Goal: Browse casually: Explore the website without a specific task or goal

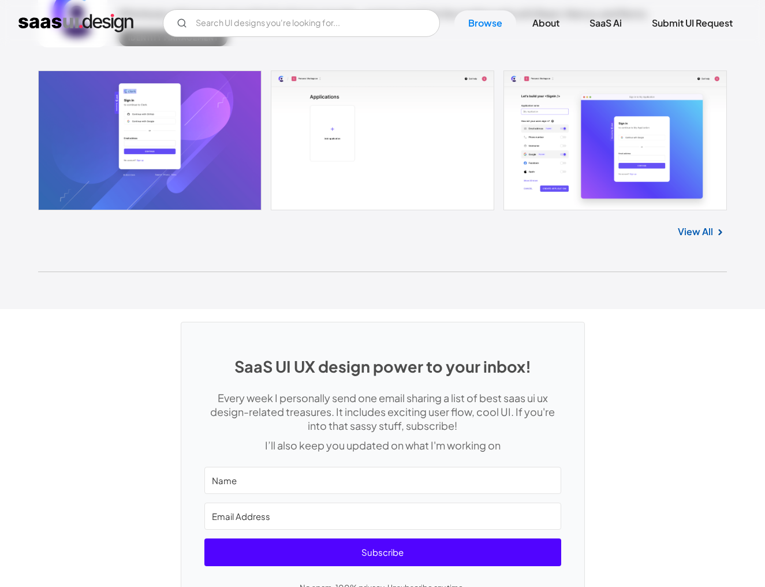
scroll to position [30681, 0]
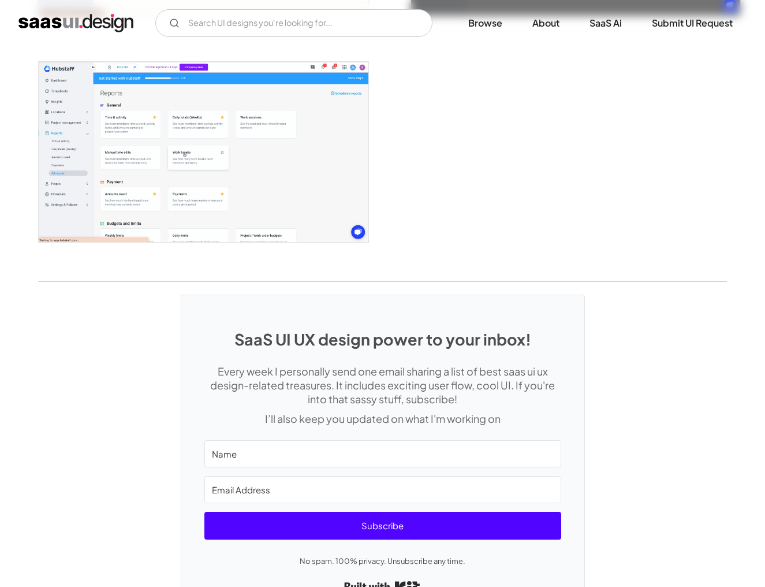
scroll to position [2959, 0]
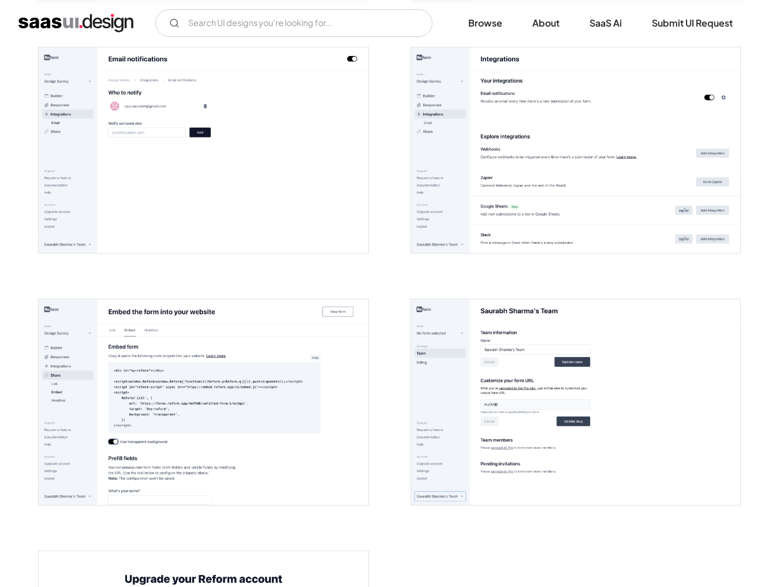
scroll to position [2245, 0]
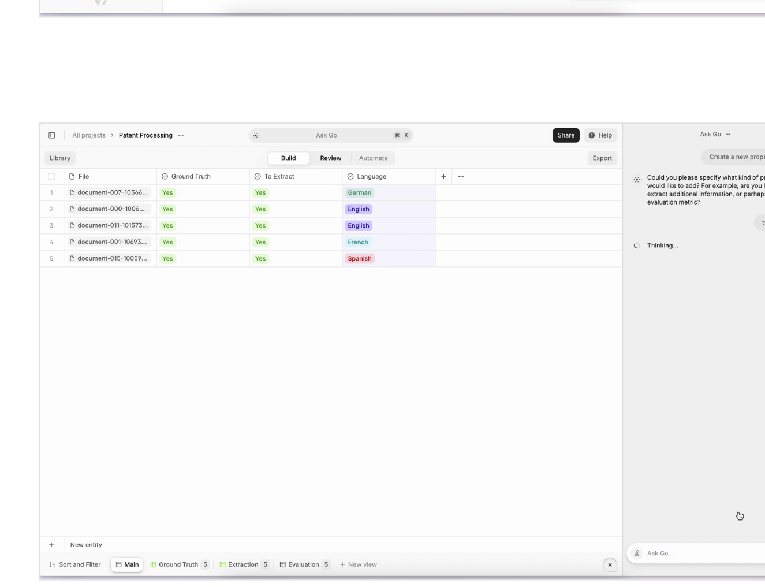
scroll to position [1468, 0]
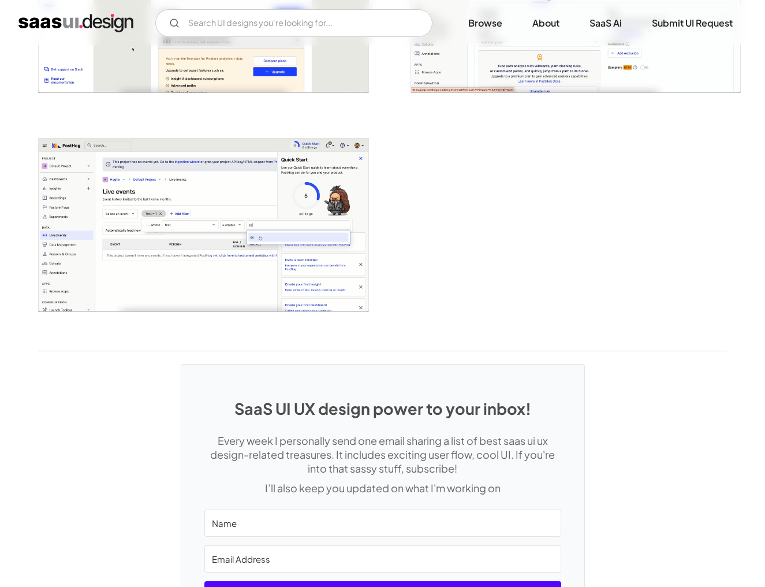
scroll to position [2766, 0]
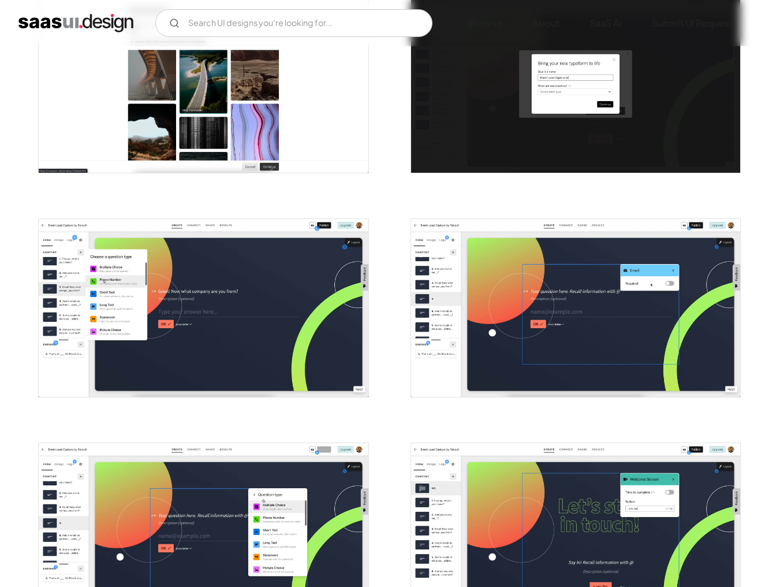
scroll to position [1420, 0]
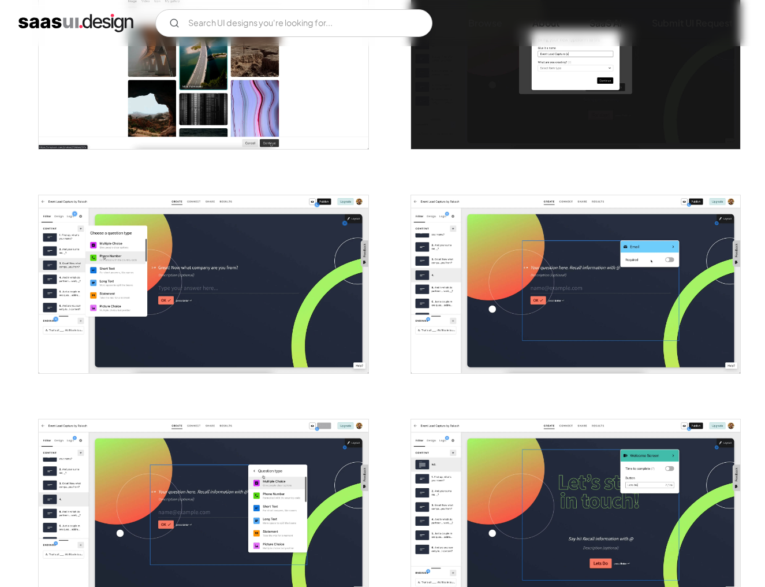
click at [281, 251] on img "open lightbox" at bounding box center [203, 284] width 329 height 178
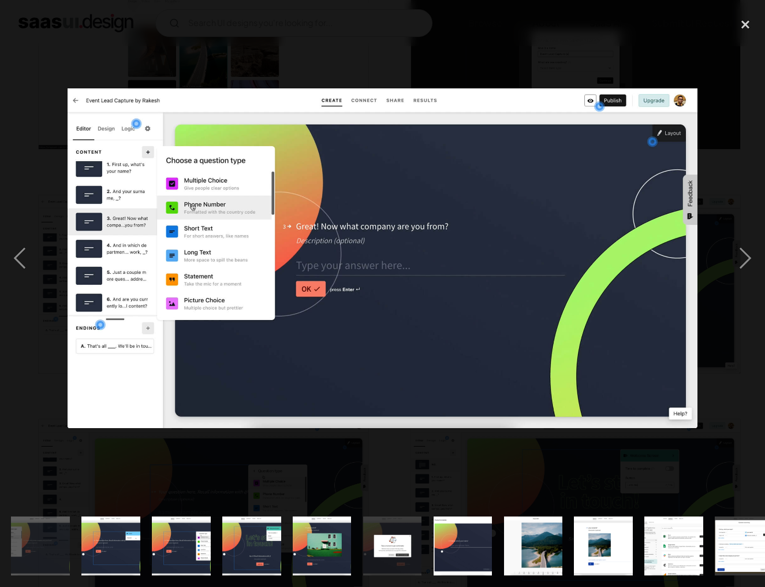
scroll to position [0, 851]
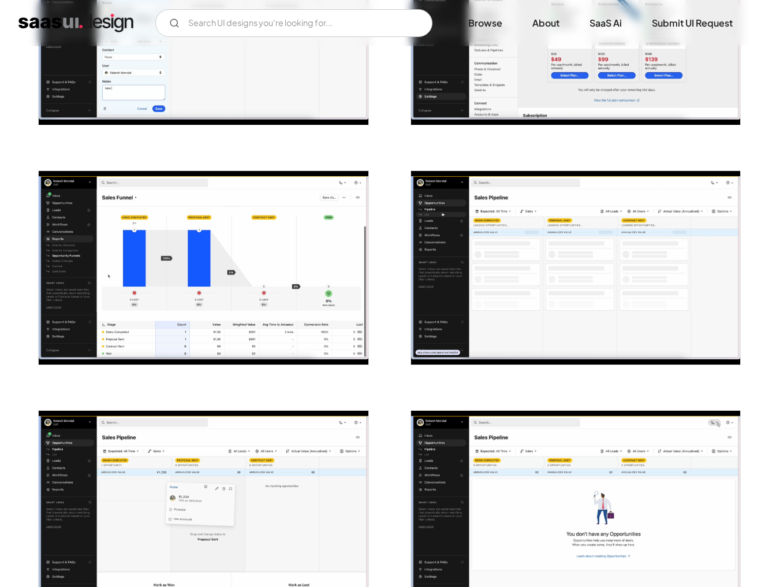
scroll to position [2040, 0]
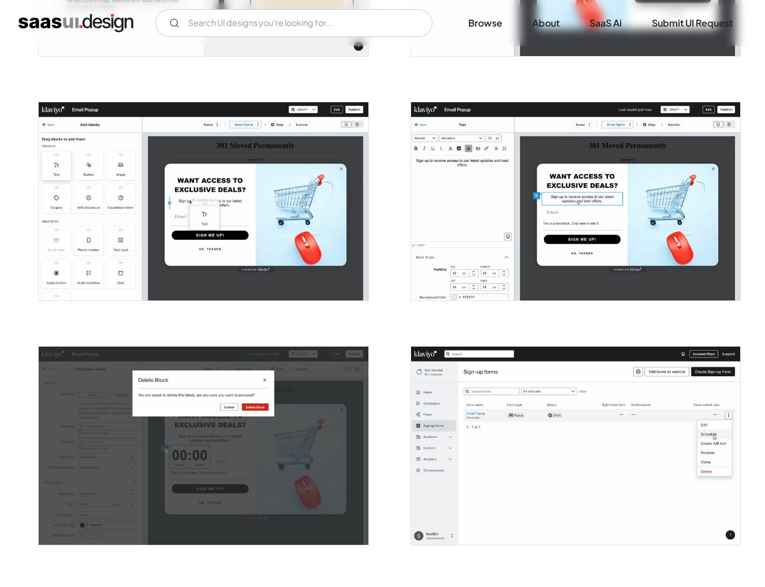
scroll to position [919, 0]
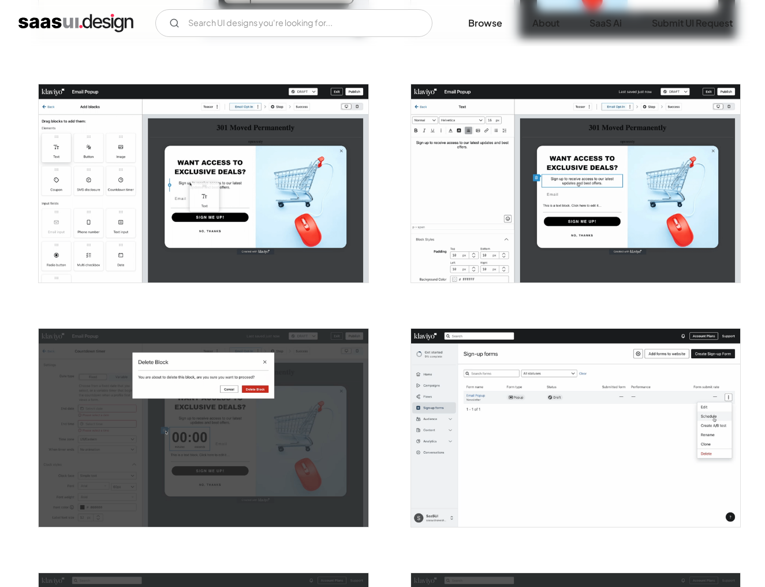
click at [468, 215] on img "open lightbox" at bounding box center [575, 183] width 329 height 198
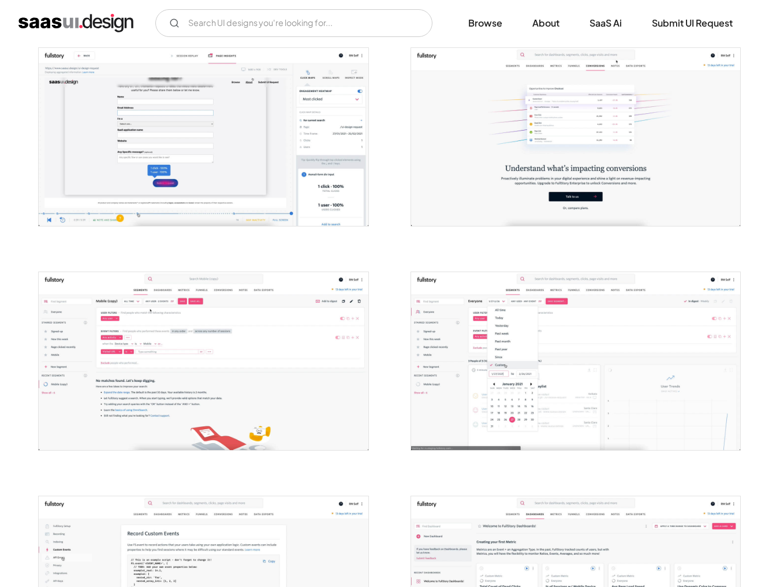
scroll to position [223, 0]
click at [308, 144] on img "open lightbox" at bounding box center [203, 136] width 329 height 178
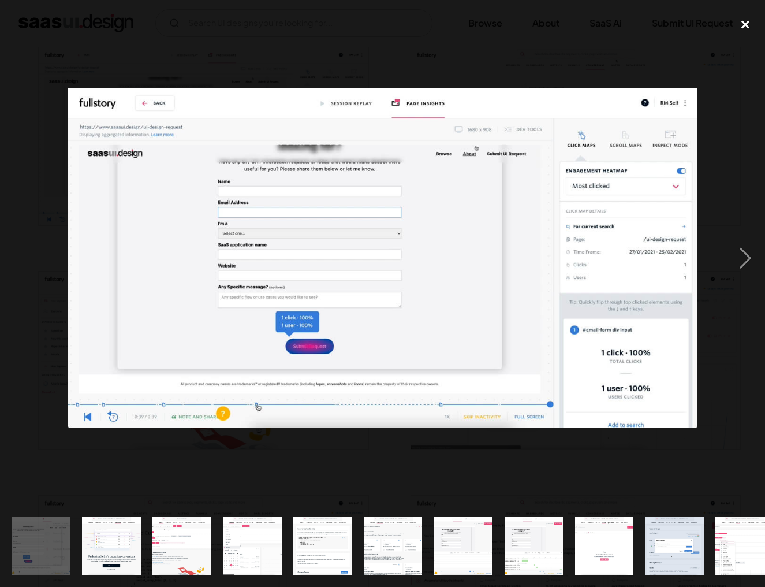
click at [739, 25] on div "close lightbox" at bounding box center [745, 24] width 39 height 25
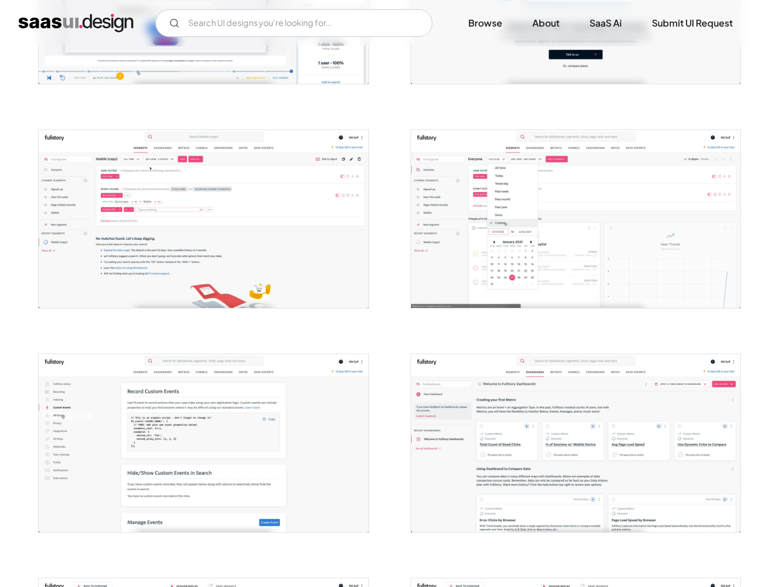
scroll to position [403, 0]
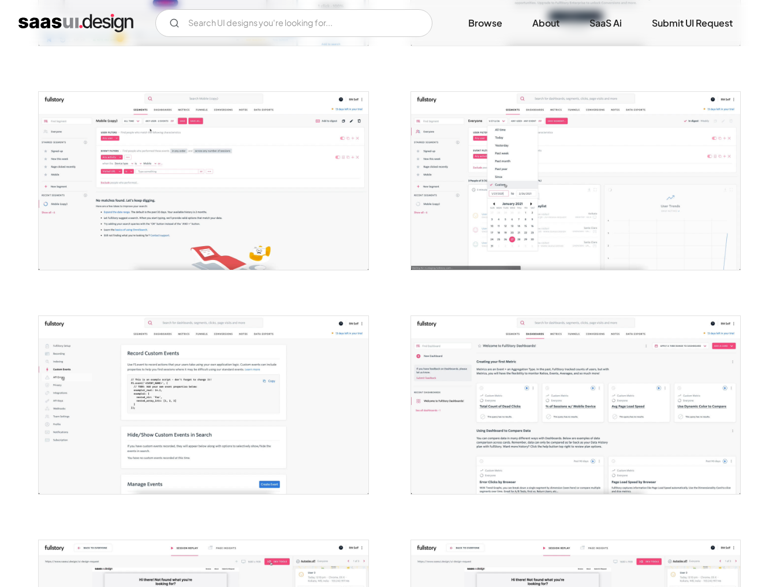
click at [308, 192] on img "open lightbox" at bounding box center [203, 181] width 329 height 178
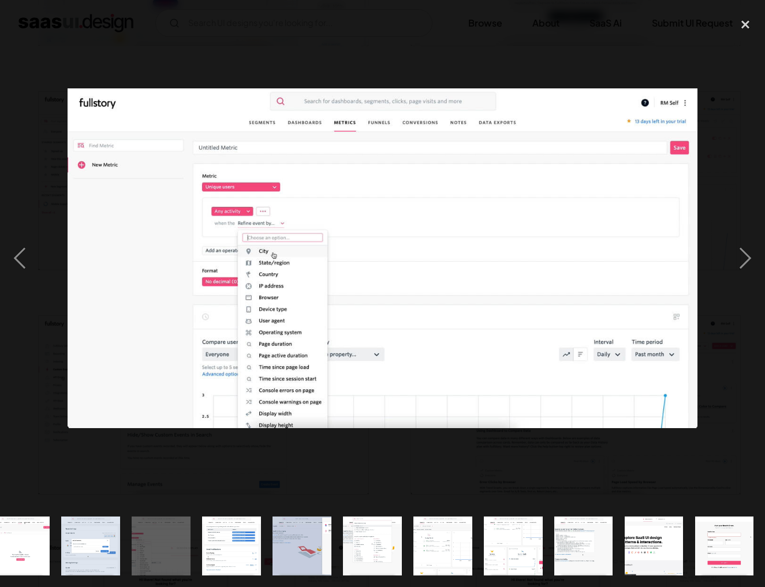
scroll to position [0, 584]
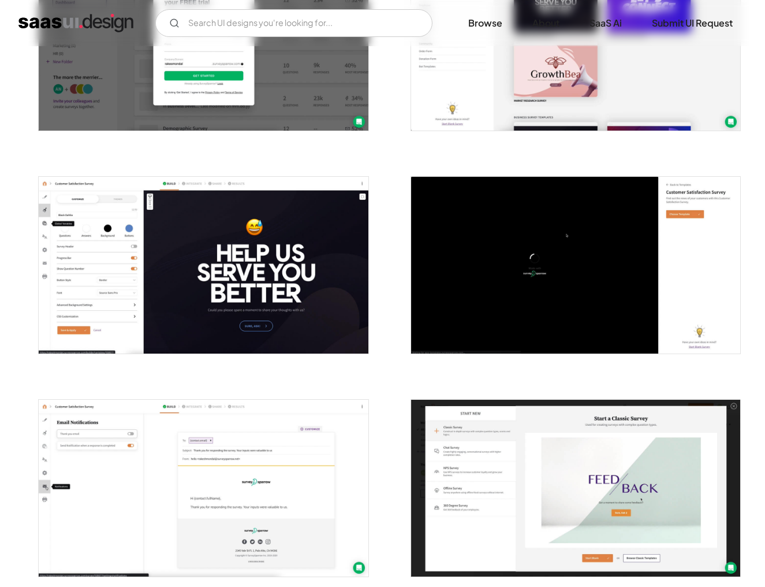
scroll to position [330, 0]
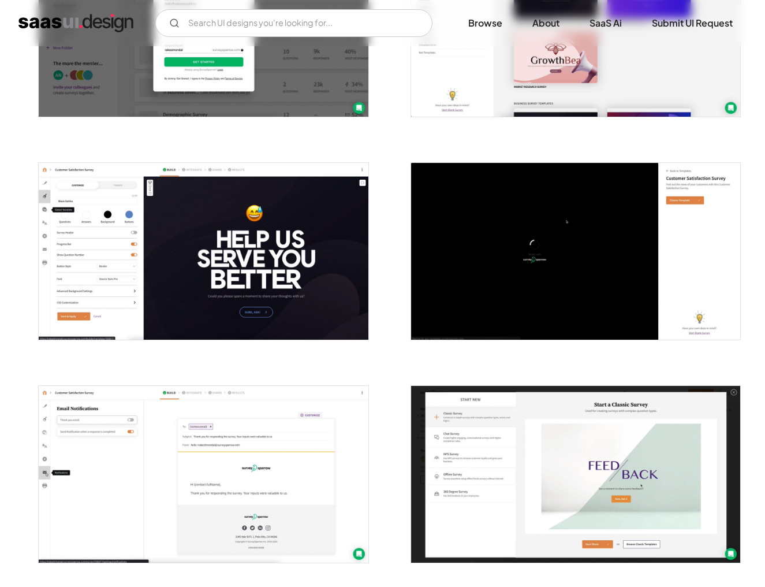
click at [298, 268] on img "open lightbox" at bounding box center [203, 251] width 329 height 177
